Goal: Communication & Community: Participate in discussion

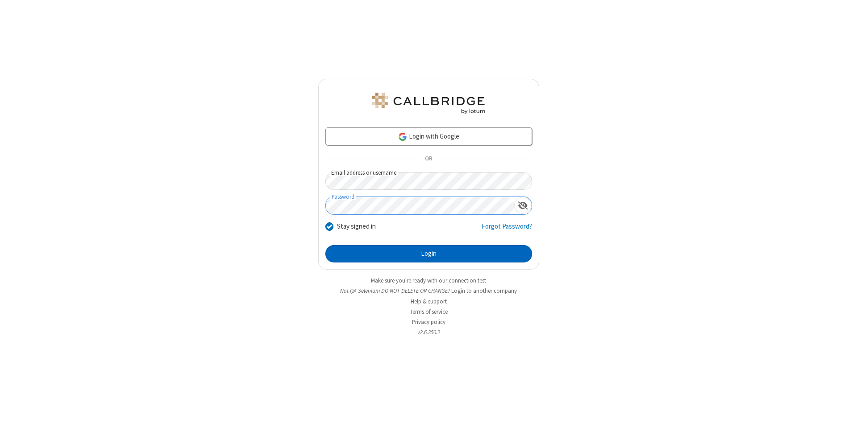
click at [428, 254] on button "Login" at bounding box center [428, 254] width 207 height 18
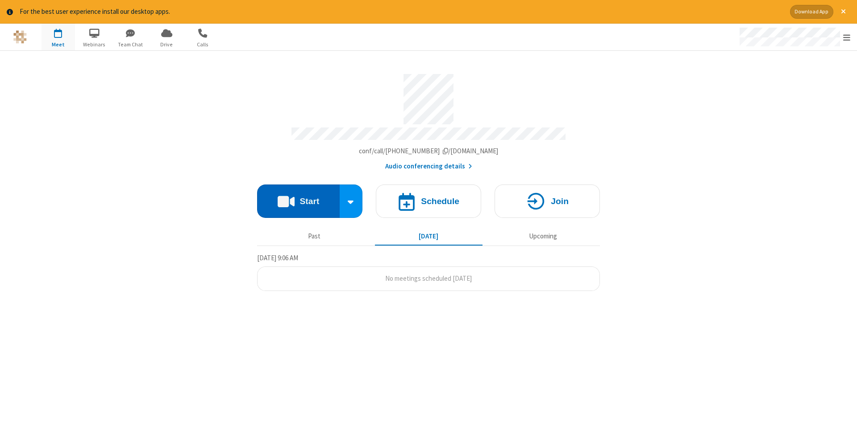
click at [298, 198] on button "Start" at bounding box center [298, 201] width 83 height 33
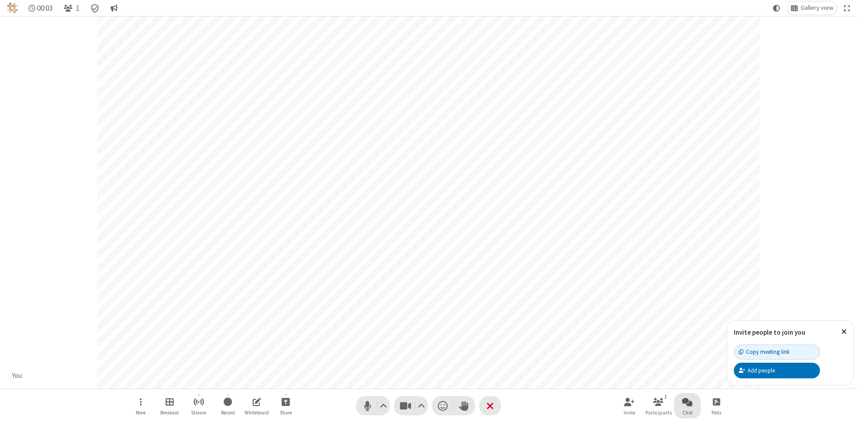
click at [687, 402] on span "Open chat" at bounding box center [687, 402] width 11 height 11
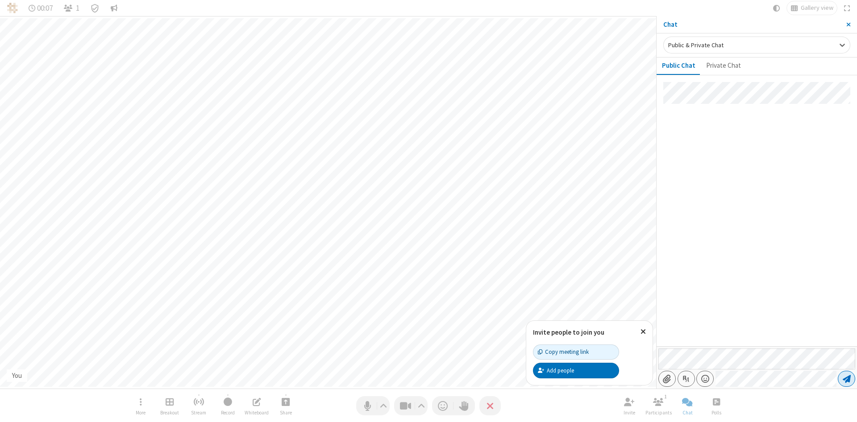
click at [846, 379] on span "Send message" at bounding box center [846, 379] width 8 height 9
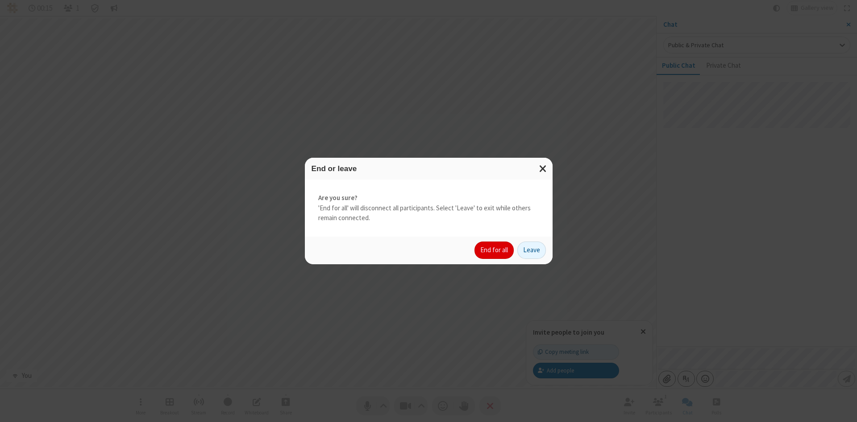
click at [494, 250] on button "End for all" at bounding box center [493, 251] width 39 height 18
